Goal: Task Accomplishment & Management: Use online tool/utility

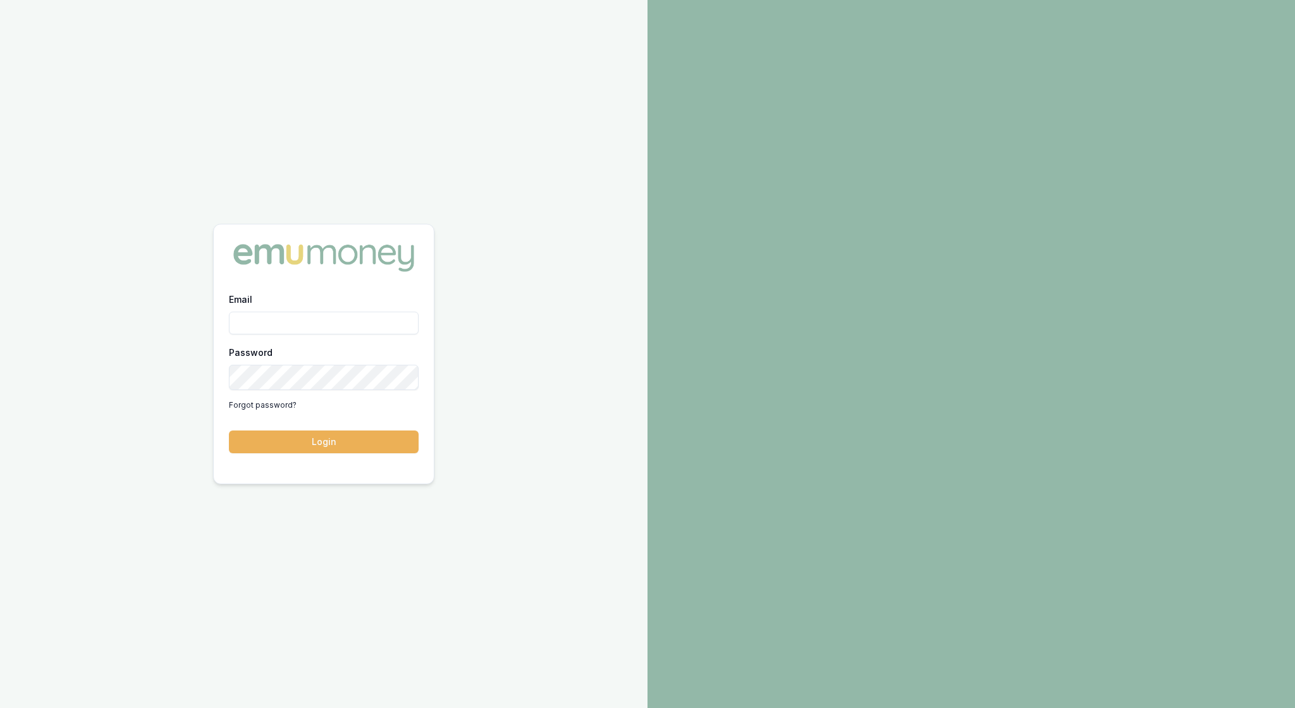
type input "rachael.connors@emumoney.com.au"
click at [320, 449] on button "Login" at bounding box center [324, 442] width 190 height 23
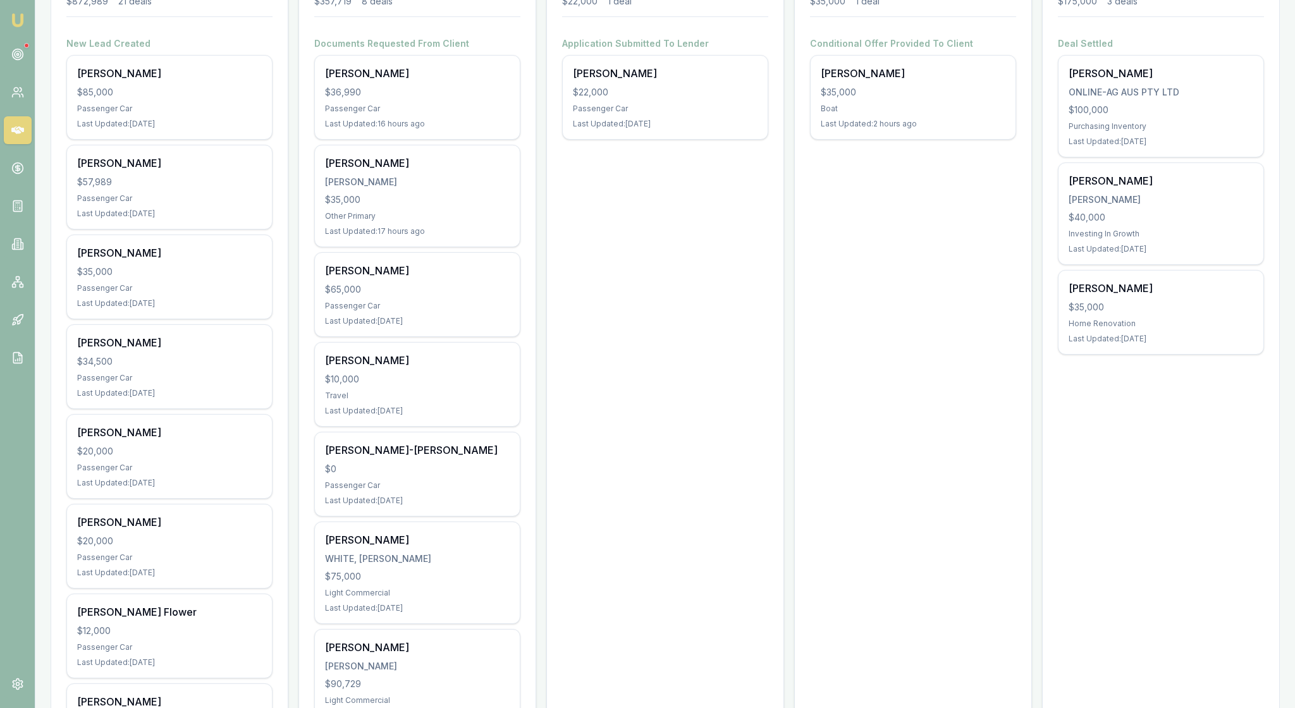
scroll to position [225, 0]
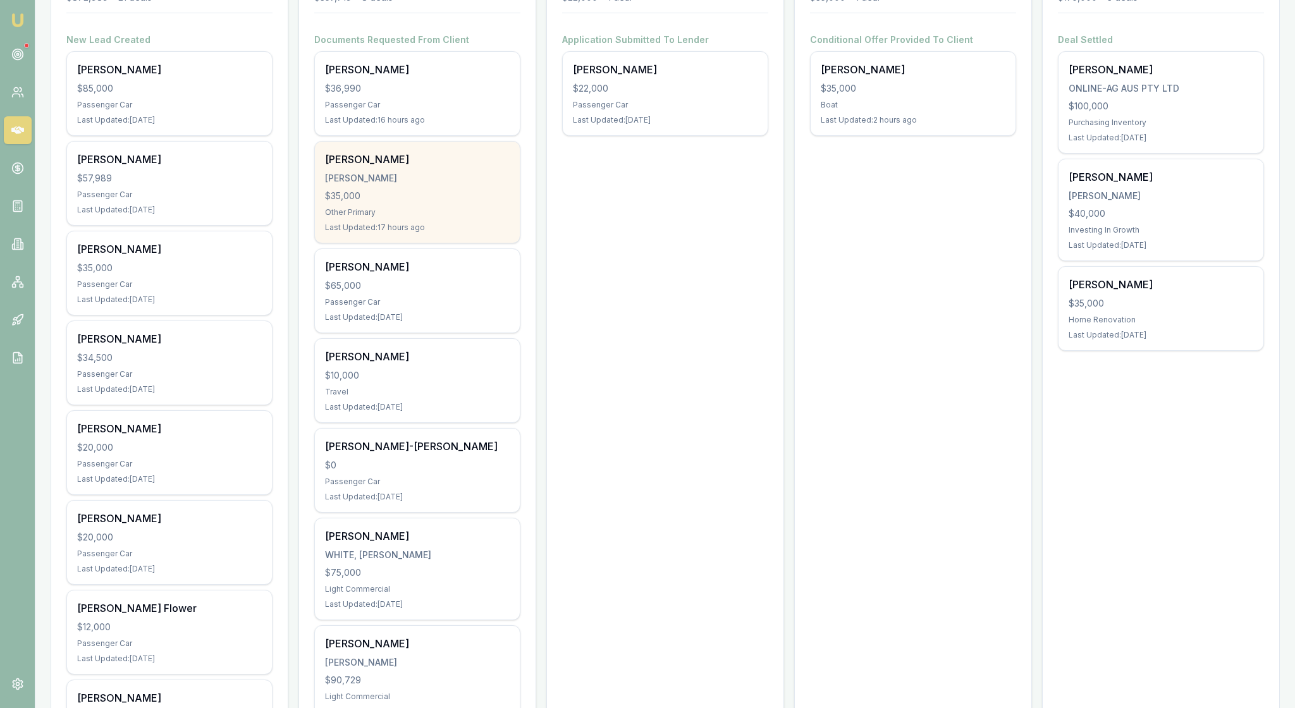
click at [434, 202] on div "$35,000" at bounding box center [417, 196] width 185 height 13
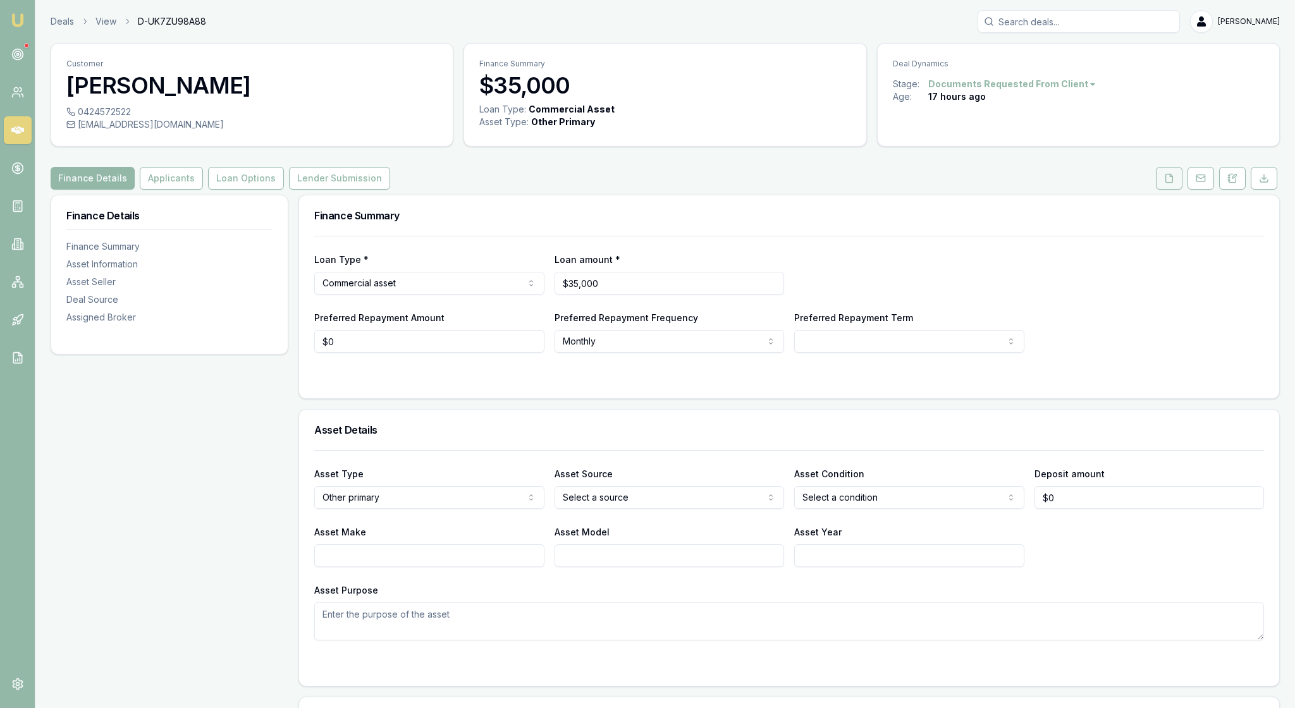
click at [1164, 183] on icon at bounding box center [1169, 178] width 10 height 10
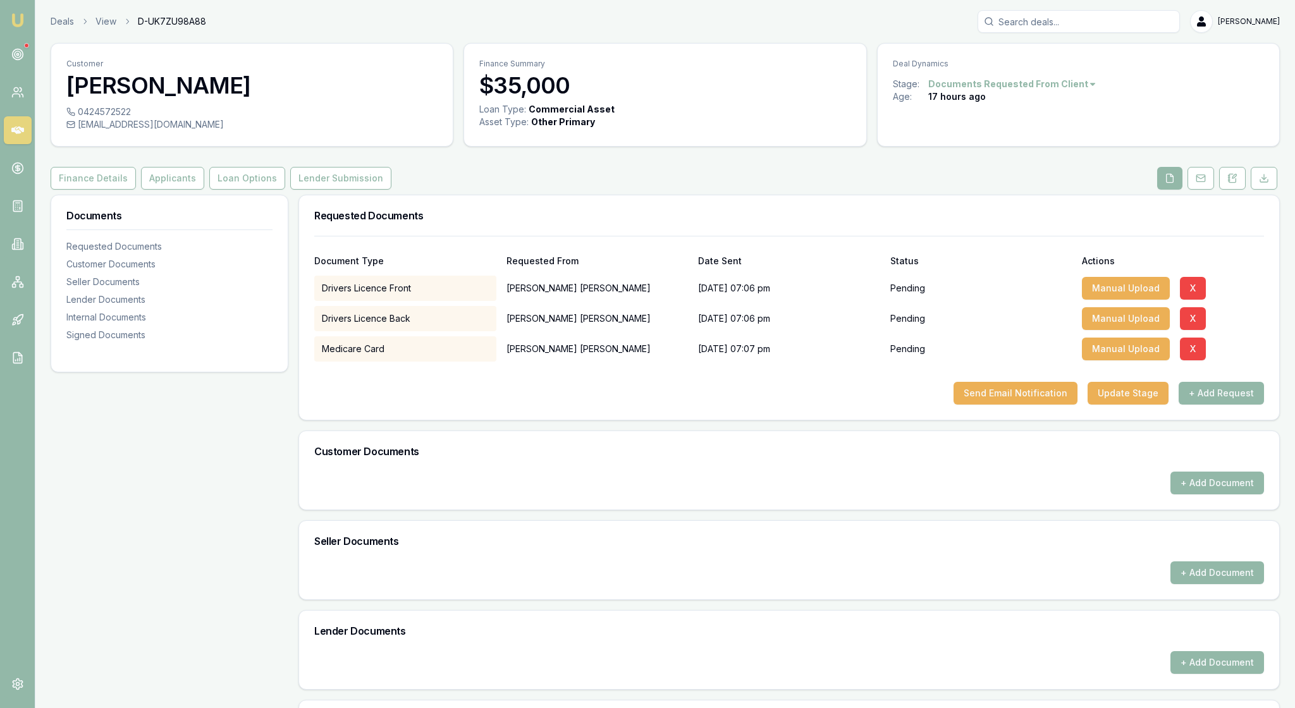
click at [1061, 190] on div "Finance Details Applicants Loan Options Lender Submission" at bounding box center [665, 178] width 1229 height 23
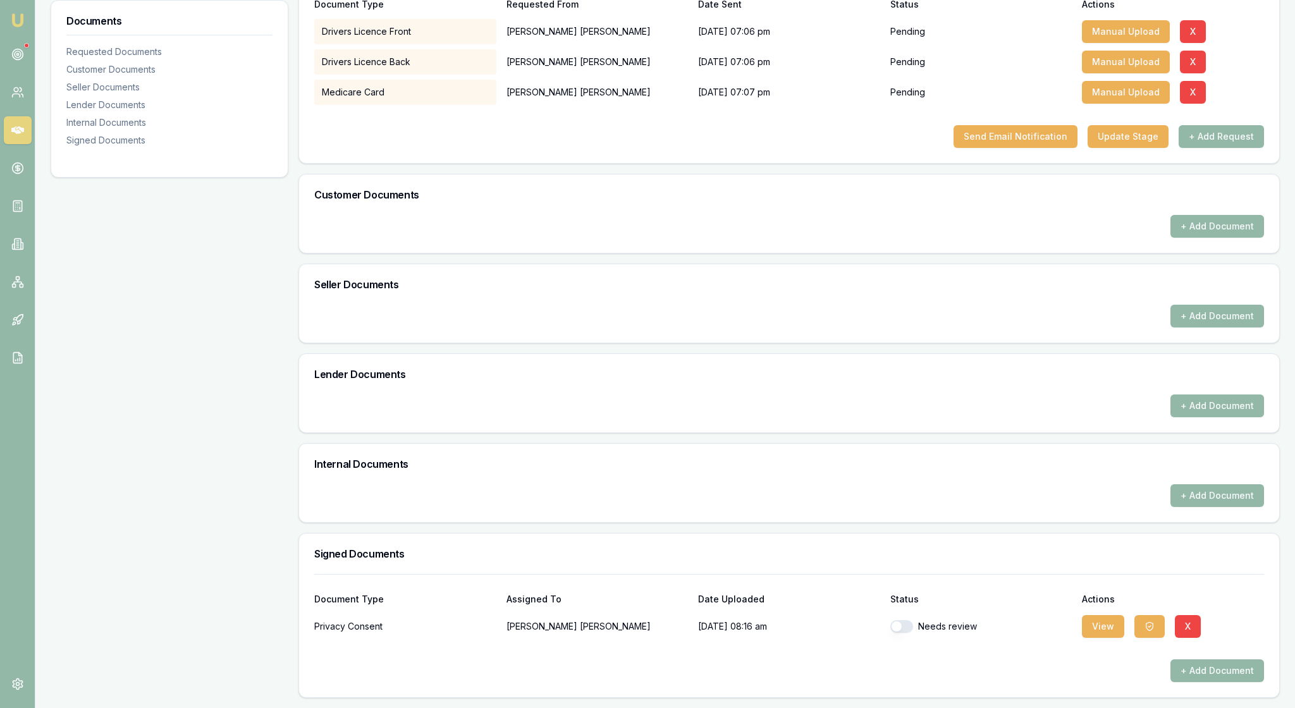
scroll to position [387, 0]
click at [1108, 615] on button "View" at bounding box center [1103, 626] width 42 height 23
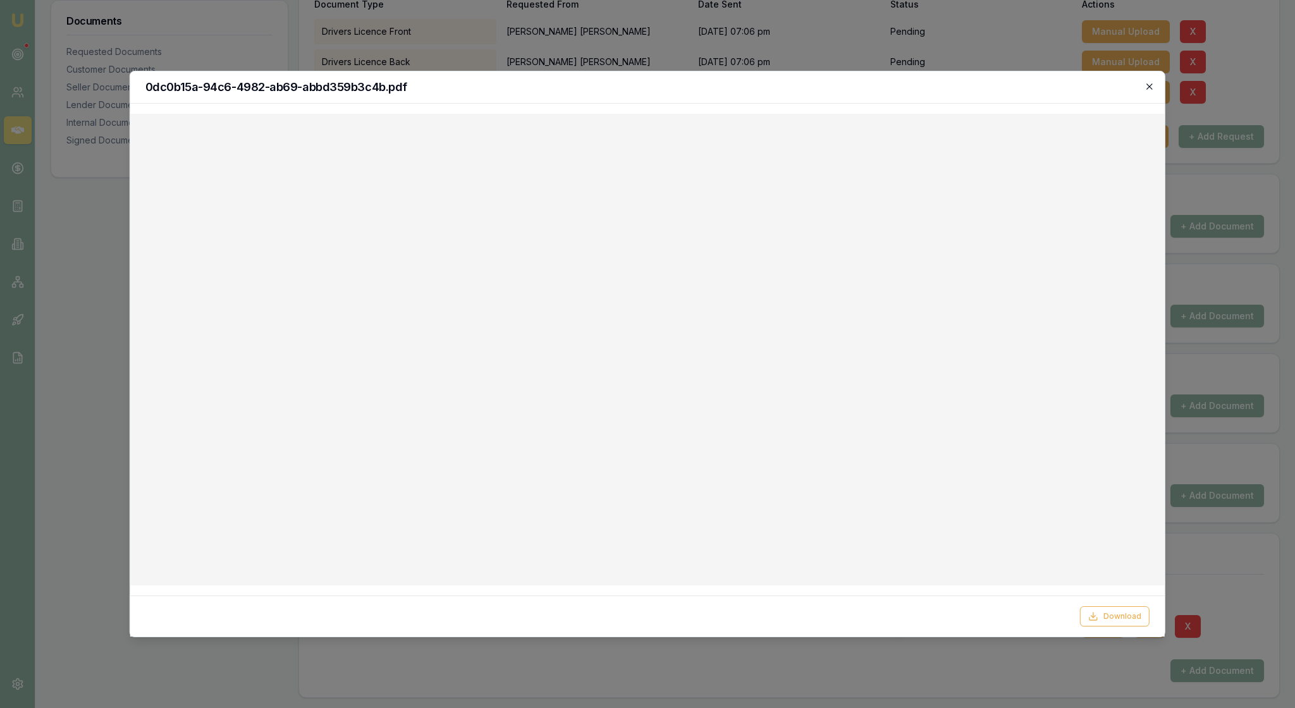
click at [1150, 87] on icon "button" at bounding box center [1150, 87] width 10 height 10
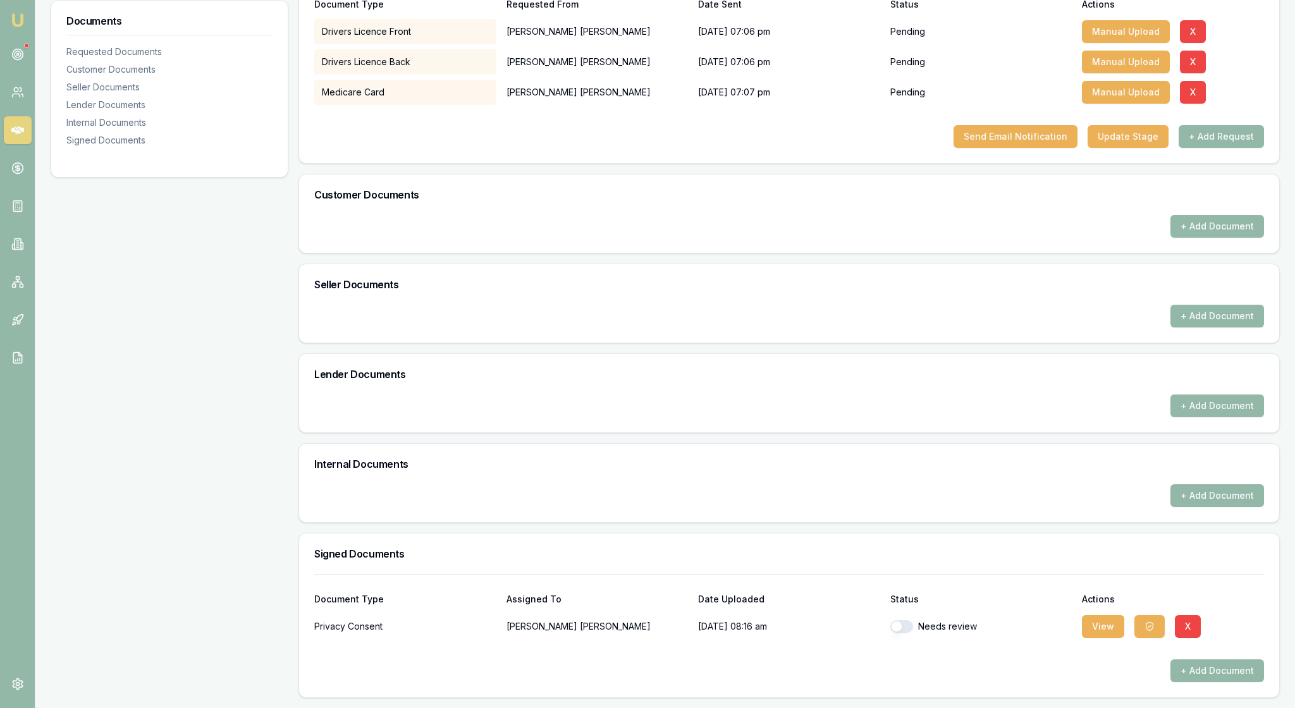
click at [907, 620] on button "button" at bounding box center [901, 626] width 23 height 13
checkbox input "true"
click at [1016, 639] on div at bounding box center [789, 649] width 950 height 20
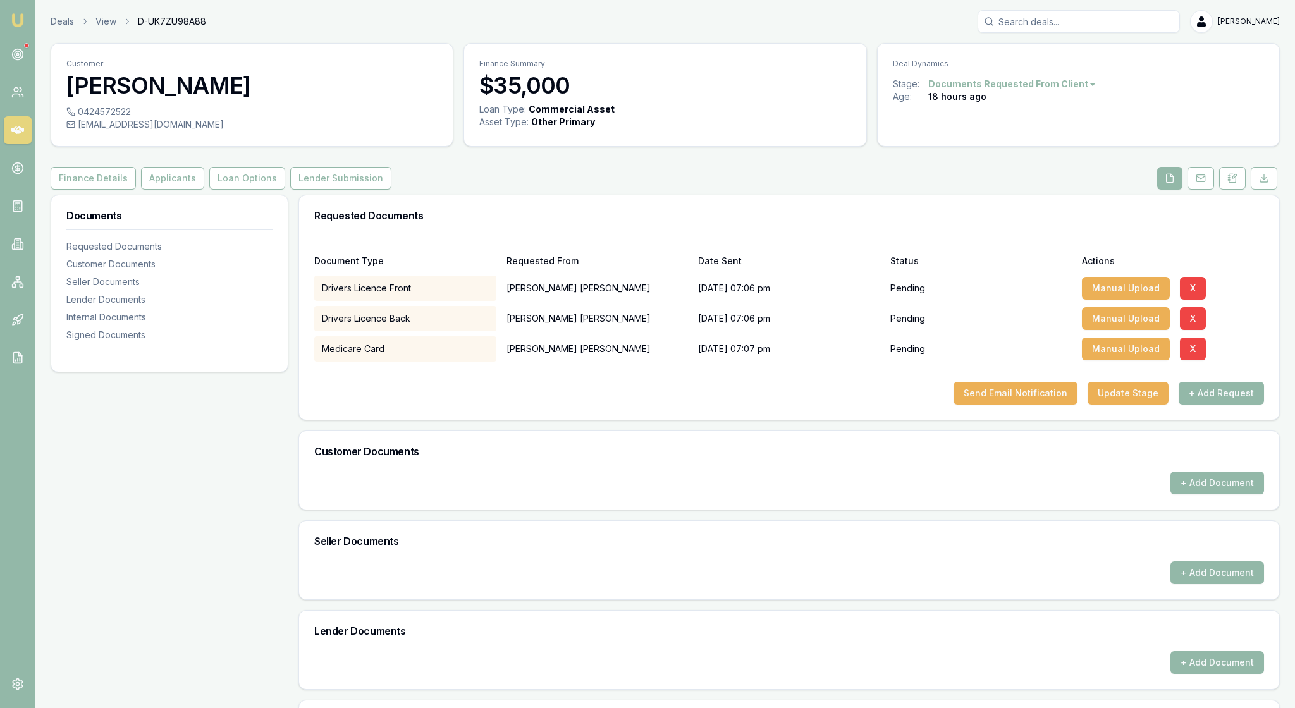
scroll to position [0, 0]
